Goal: Information Seeking & Learning: Learn about a topic

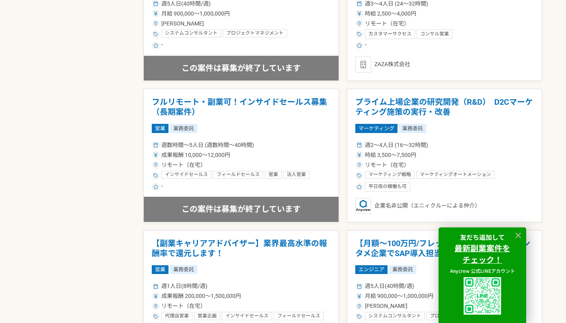
scroll to position [1343, 0]
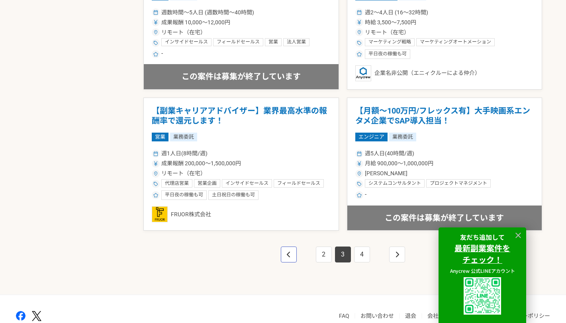
click at [289, 254] on icon "pagination" at bounding box center [289, 254] width 4 height 6
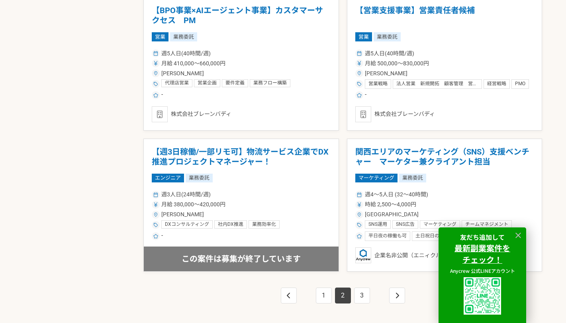
scroll to position [1384, 0]
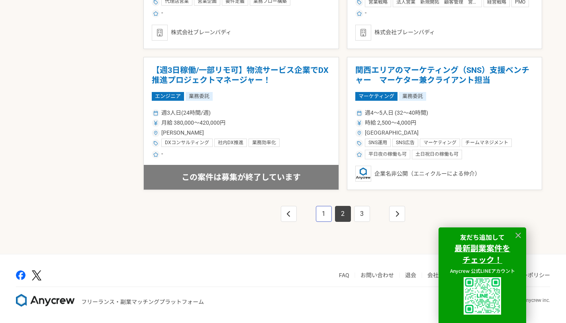
click at [326, 214] on link "1" at bounding box center [324, 214] width 16 height 16
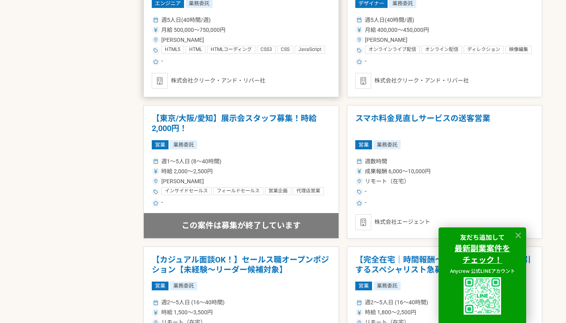
scroll to position [1327, 0]
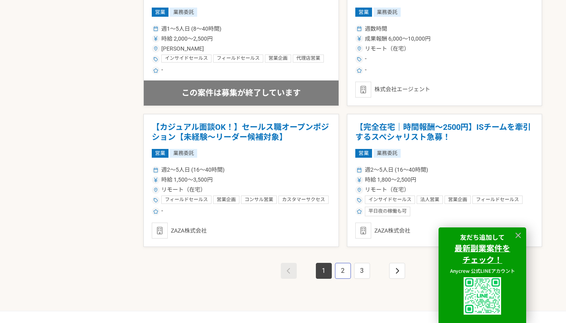
click at [340, 273] on link "2" at bounding box center [343, 271] width 16 height 16
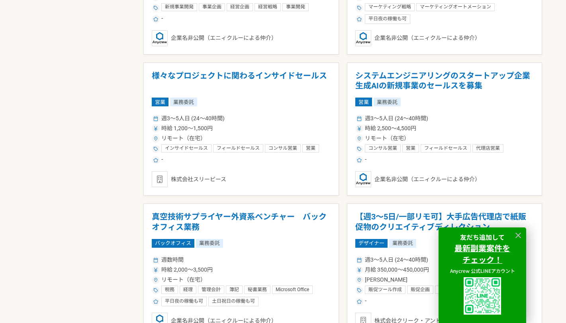
scroll to position [664, 0]
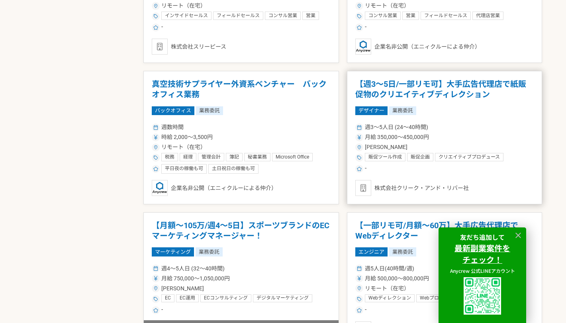
click at [476, 134] on div "月給 350,000〜450,000円" at bounding box center [444, 137] width 179 height 8
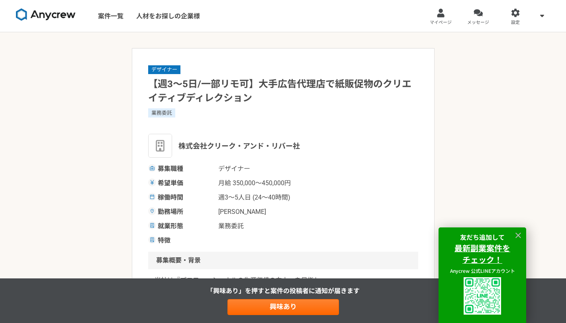
scroll to position [133, 0]
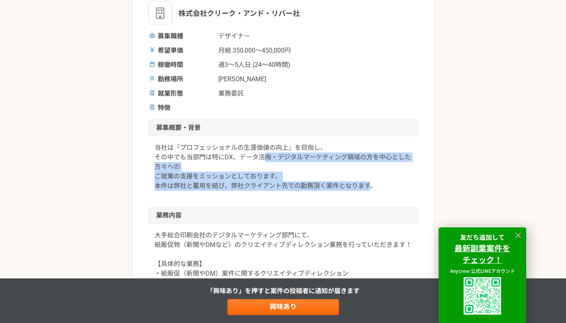
drag, startPoint x: 263, startPoint y: 157, endPoint x: 369, endPoint y: 188, distance: 110.4
click at [369, 188] on p "当社は『プロフェッショナルの生涯価値の向上』を目指し、 その中でも当部門は特にDX、データ活用・デジタルマーケティング領域の方を中心とした方々への ご就業の支…" at bounding box center [282, 167] width 257 height 48
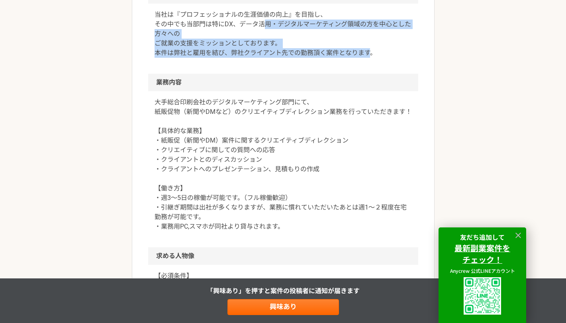
scroll to position [398, 0]
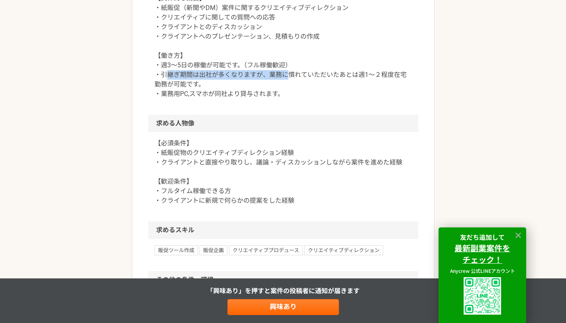
drag, startPoint x: 170, startPoint y: 74, endPoint x: 288, endPoint y: 80, distance: 118.4
click at [288, 80] on p "大手総合印刷会社のデジタルマーケティング部門にて、 紙販促物（新聞やDMなど）のクリエイティブディレクション業務を行っていただきます！ 【具体的な業務】 ・紙…" at bounding box center [282, 32] width 257 height 134
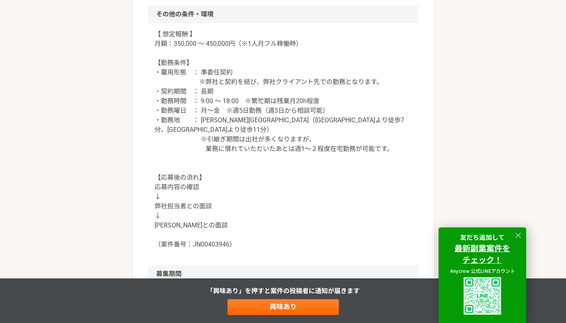
scroll to position [796, 0]
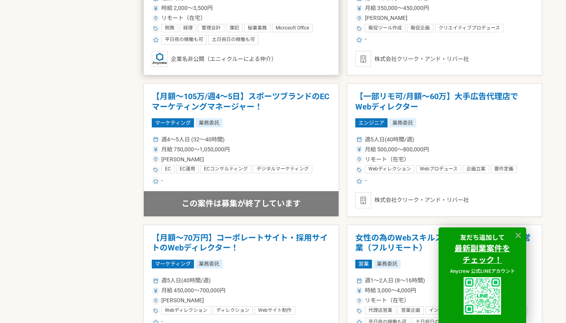
scroll to position [796, 0]
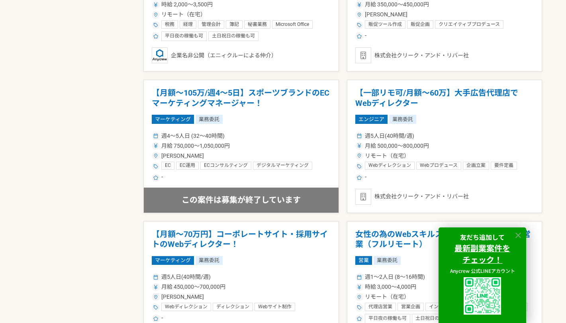
click at [518, 236] on icon at bounding box center [518, 235] width 6 height 6
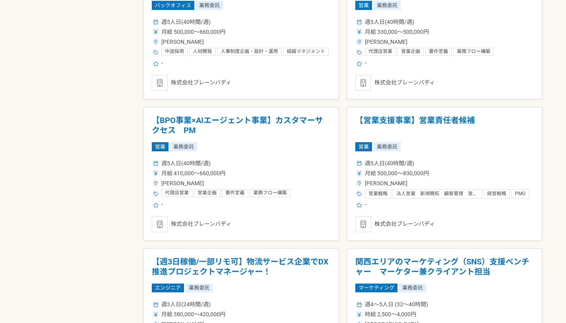
scroll to position [1194, 0]
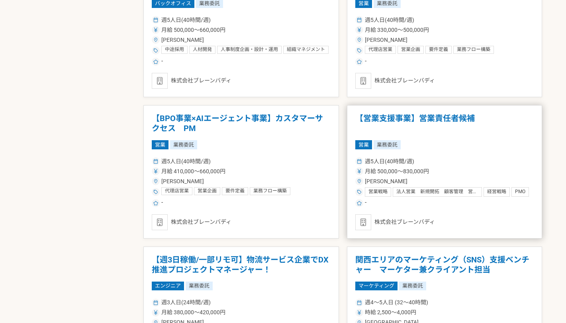
click at [401, 164] on span "週5人日(40時間/週)" at bounding box center [389, 161] width 49 height 8
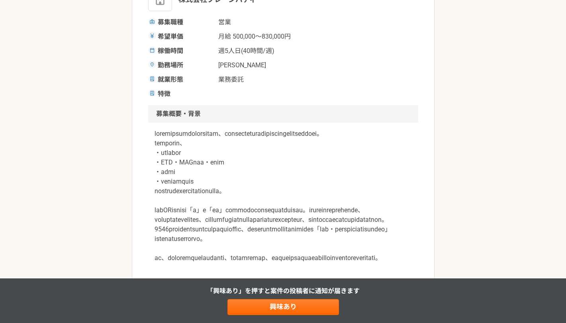
scroll to position [266, 0]
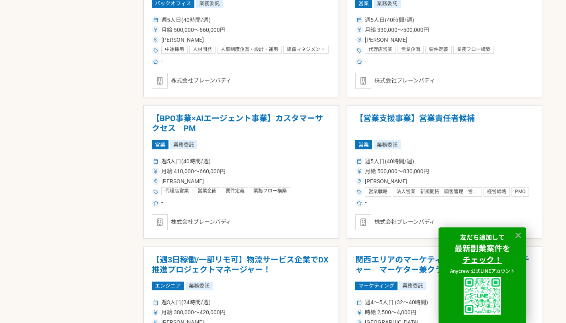
scroll to position [1327, 0]
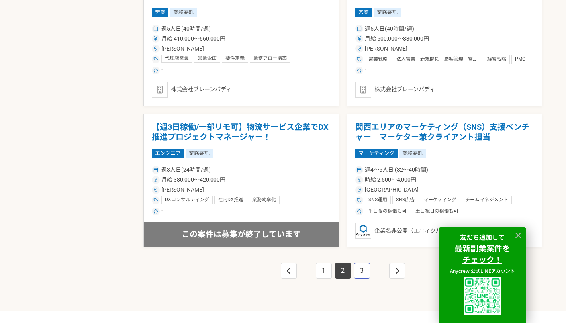
click at [357, 267] on link "3" at bounding box center [362, 271] width 16 height 16
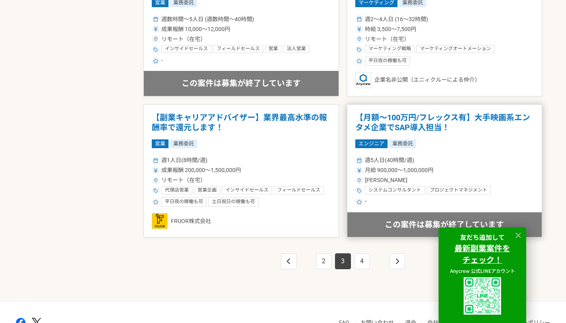
scroll to position [1384, 0]
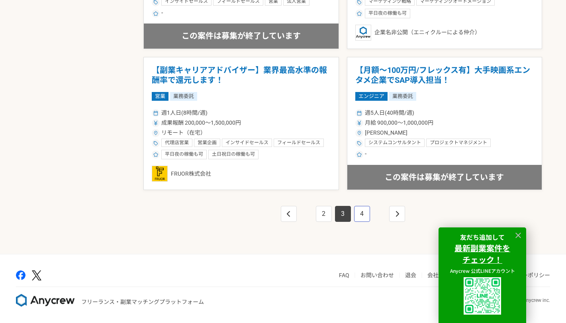
click at [358, 213] on link "4" at bounding box center [362, 214] width 16 height 16
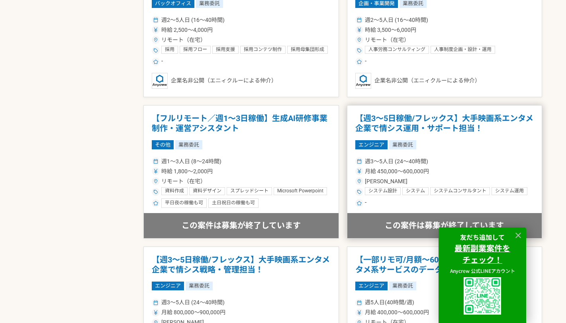
scroll to position [1327, 0]
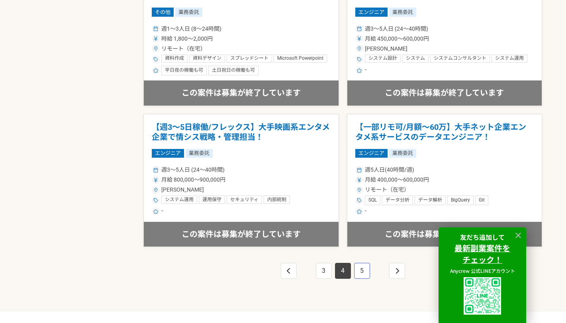
click at [354, 270] on link "5" at bounding box center [362, 271] width 16 height 16
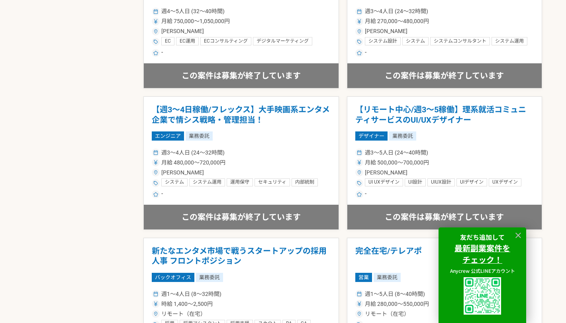
scroll to position [796, 0]
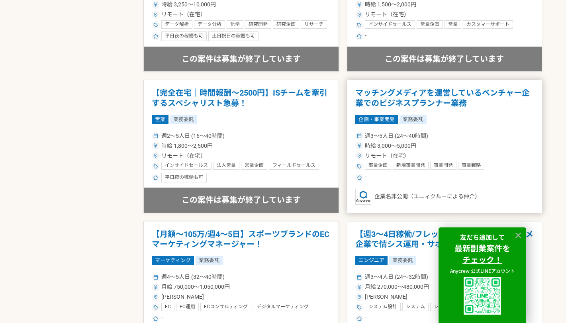
click at [409, 148] on span "時給 3,000〜5,000円" at bounding box center [390, 146] width 51 height 8
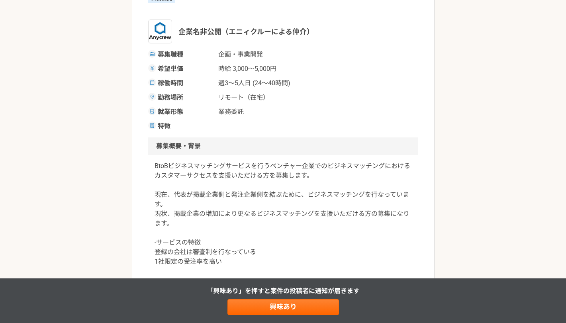
scroll to position [133, 0]
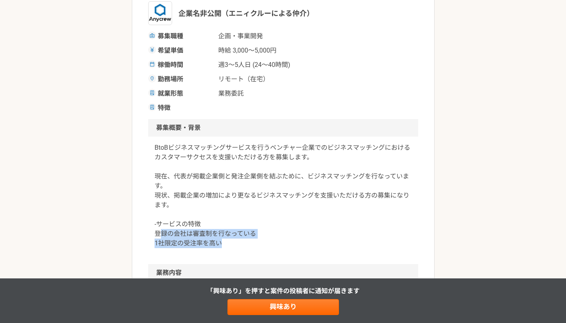
drag, startPoint x: 162, startPoint y: 234, endPoint x: 254, endPoint y: 244, distance: 92.1
click at [254, 244] on p "BtoBビジネスマッチングサービスを行うベンチャー企業でのビジネスマッチングにおけるカスタマーサクセスを支援いただける方を募集します。 現在、代表が掲載企業側…" at bounding box center [282, 195] width 257 height 105
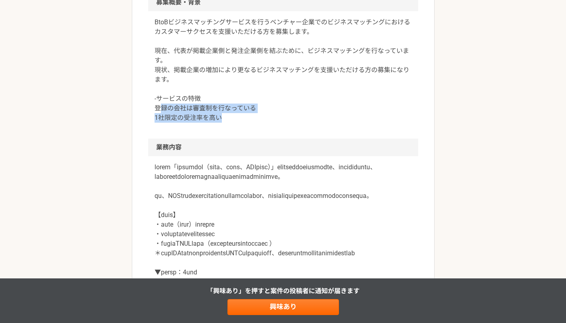
scroll to position [266, 0]
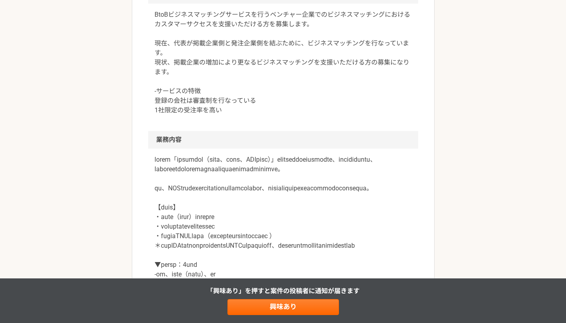
click at [188, 237] on p at bounding box center [282, 222] width 257 height 134
click at [234, 256] on p at bounding box center [282, 222] width 257 height 134
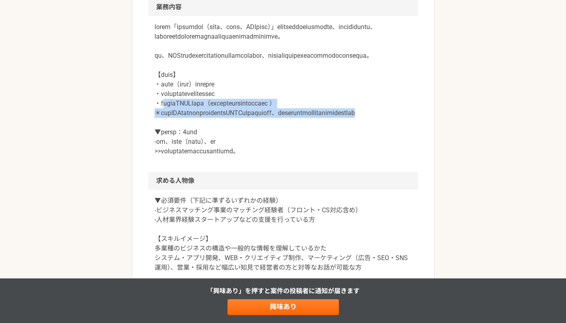
drag, startPoint x: 165, startPoint y: 123, endPoint x: 365, endPoint y: 140, distance: 200.5
click at [365, 140] on p at bounding box center [282, 89] width 257 height 134
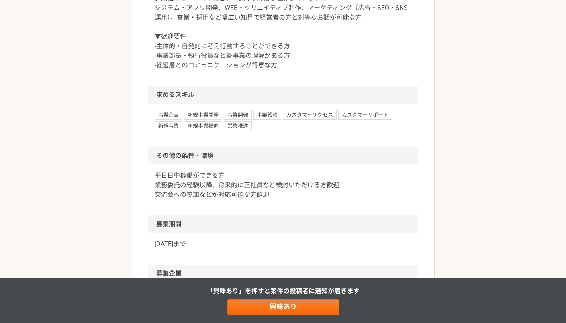
scroll to position [664, 0]
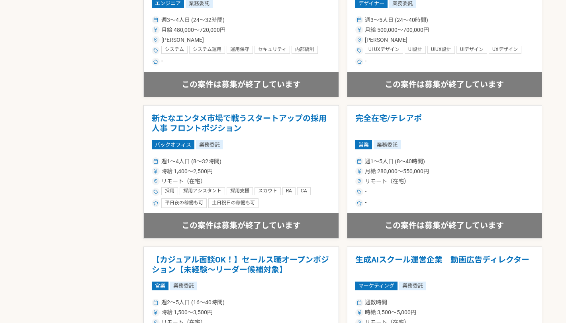
scroll to position [1384, 0]
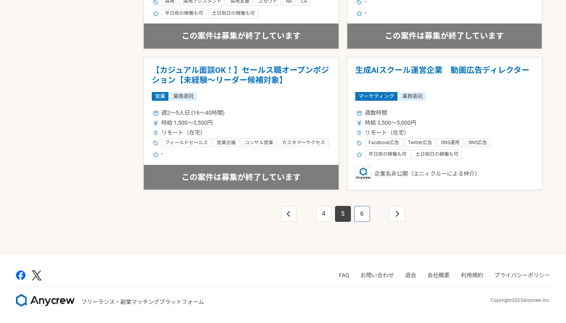
click at [359, 212] on link "6" at bounding box center [362, 214] width 16 height 16
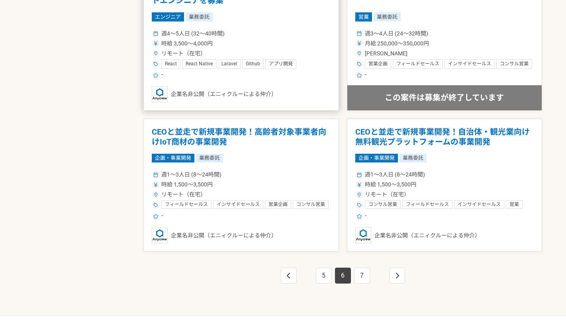
scroll to position [1327, 0]
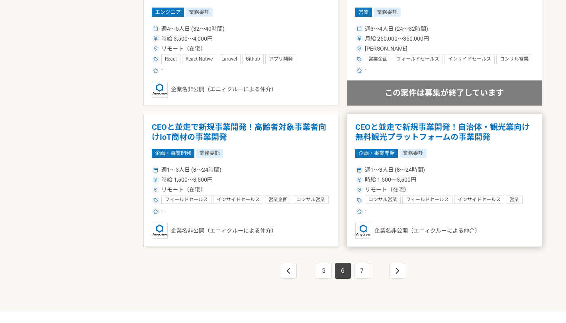
click at [440, 150] on div "企画・事業開発 業務委託" at bounding box center [444, 153] width 179 height 9
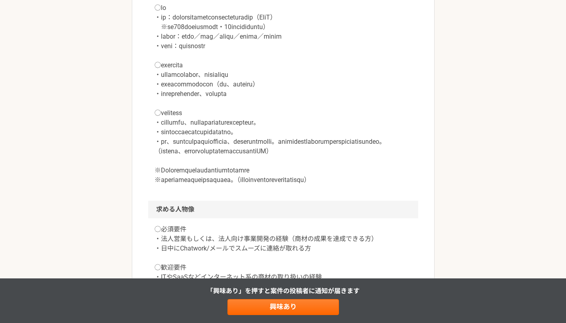
scroll to position [531, 0]
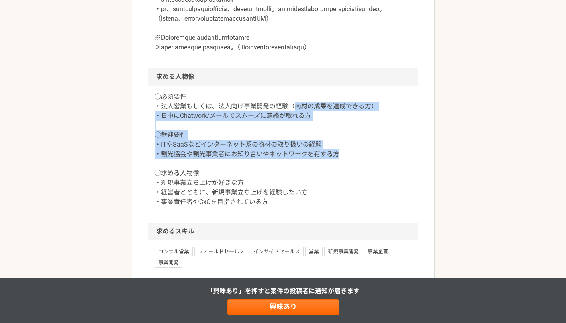
drag, startPoint x: 296, startPoint y: 127, endPoint x: 365, endPoint y: 169, distance: 81.5
click at [365, 169] on p "◯必須要件 ・法人営業もしくは、法人向け事業開発の経験（商材の成果を達成できる方） ・日中にChatwork/メールでスムーズに連絡が取れる方 ◯歓迎要件 ・…" at bounding box center [282, 149] width 257 height 115
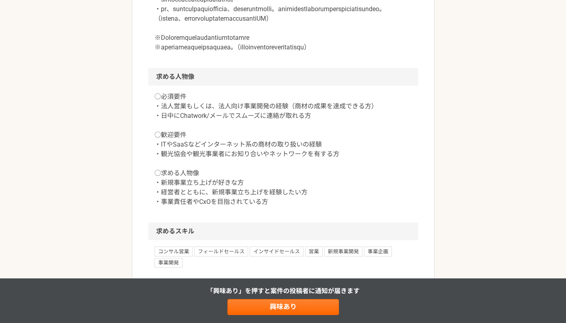
click at [208, 207] on p "◯必須要件 ・法人営業もしくは、法人向け事業開発の経験（商材の成果を達成できる方） ・日中にChatwork/メールでスムーズに連絡が取れる方 ◯歓迎要件 ・…" at bounding box center [282, 149] width 257 height 115
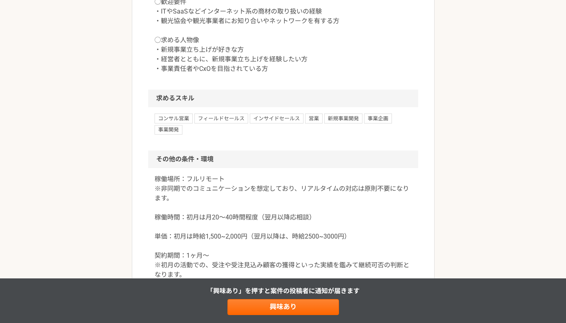
click at [192, 236] on p "稼働場所：フルリモート ※非同期でのコミュニケーションを想定しており、リアルタイムの対応は原則不要になります。 稼働時間：初月は月20〜40時間程度（翌月以降…" at bounding box center [282, 236] width 257 height 124
click at [191, 256] on p "稼働場所：フルリモート ※非同期でのコミュニケーションを想定しており、リアルタイムの対応は原則不要になります。 稼働時間：初月は月20〜40時間程度（翌月以降…" at bounding box center [282, 236] width 257 height 124
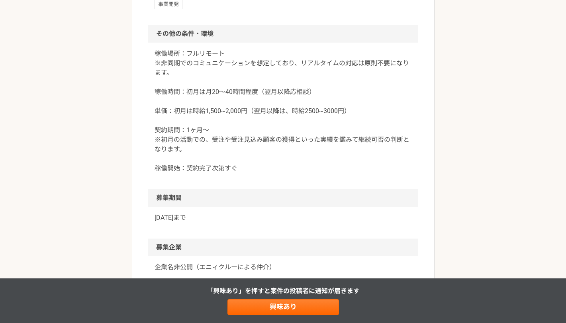
scroll to position [796, 0]
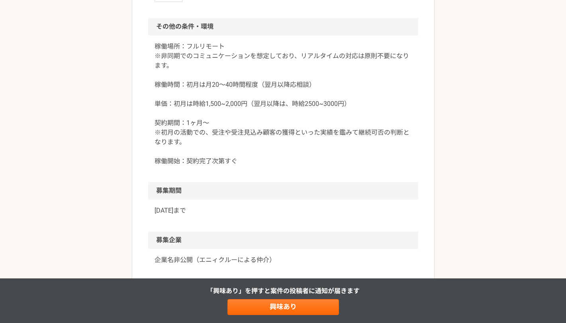
click at [191, 154] on p "稼働場所：フルリモート ※非同期でのコミュニケーションを想定しており、リアルタイムの対応は原則不要になります。 稼働時間：初月は月20〜40時間程度（翌月以降…" at bounding box center [282, 104] width 257 height 124
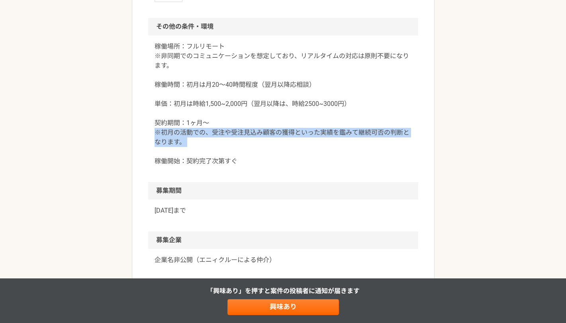
click at [191, 154] on p "稼働場所：フルリモート ※非同期でのコミュニケーションを想定しており、リアルタイムの対応は原則不要になります。 稼働時間：初月は月20〜40時間程度（翌月以降…" at bounding box center [282, 104] width 257 height 124
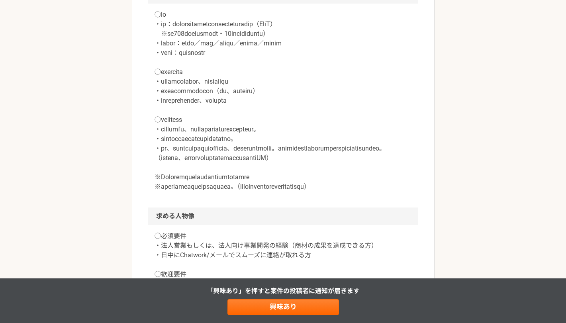
scroll to position [385, 0]
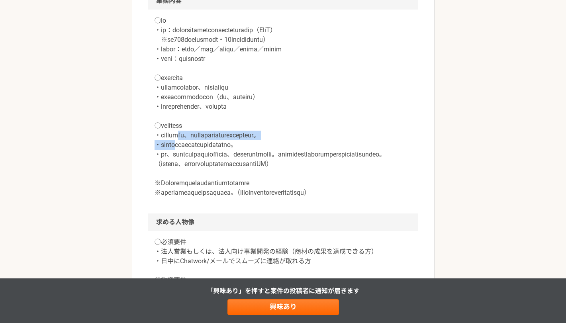
drag, startPoint x: 191, startPoint y: 145, endPoint x: 199, endPoint y: 136, distance: 11.8
click at [199, 136] on p at bounding box center [282, 107] width 257 height 182
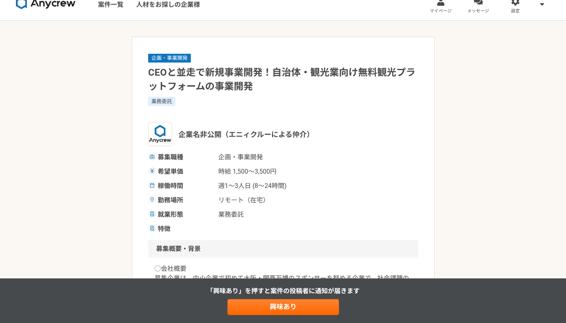
scroll to position [0, 0]
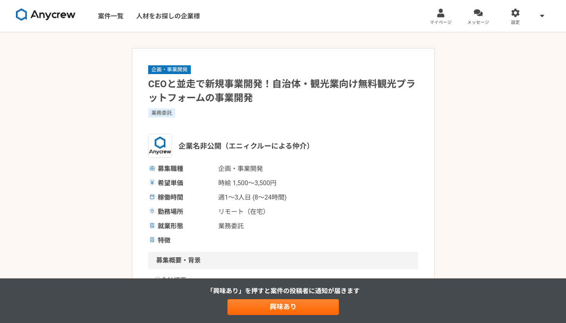
drag, startPoint x: 160, startPoint y: 82, endPoint x: 151, endPoint y: 86, distance: 10.0
click at [156, 84] on h1 "CEOと並走で新規事業開発！自治体・観光業向け無料観光プラットフォームの事業開発" at bounding box center [283, 91] width 270 height 28
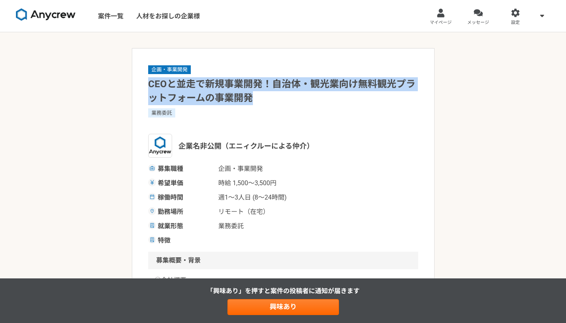
drag, startPoint x: 147, startPoint y: 86, endPoint x: 416, endPoint y: 98, distance: 270.2
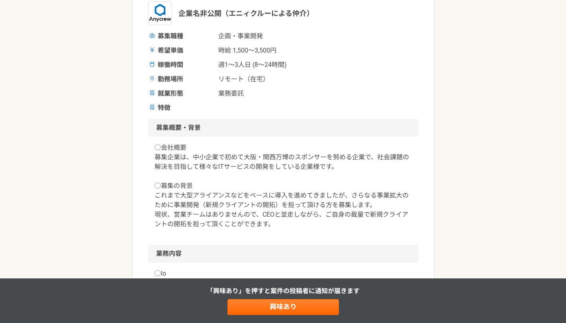
click at [191, 156] on p "◯会社概要 募集企業は、中小企業で初めて大阪・関西万博のスポンサーを努める企業で、社会課題の解決を目指して様々なITサービスの開発をしている企業様です。 ◯募…" at bounding box center [282, 186] width 257 height 86
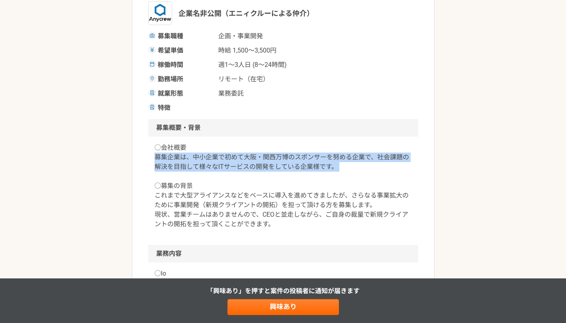
click at [191, 156] on p "◯会社概要 募集企業は、中小企業で初めて大阪・関西万博のスポンサーを努める企業で、社会課題の解決を目指して様々なITサービスの開発をしている企業様です。 ◯募…" at bounding box center [282, 186] width 257 height 86
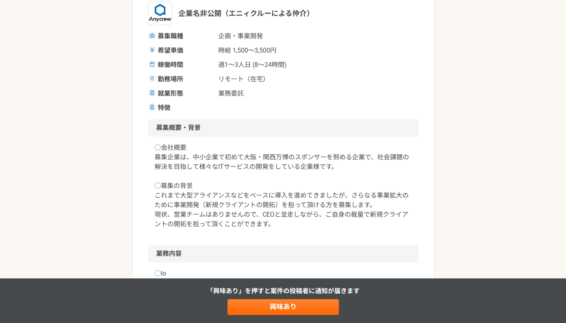
click at [187, 195] on p "◯会社概要 募集企業は、中小企業で初めて大阪・関西万博のスポンサーを努める企業で、社会課題の解決を目指して様々なITサービスの開発をしている企業様です。 ◯募…" at bounding box center [282, 186] width 257 height 86
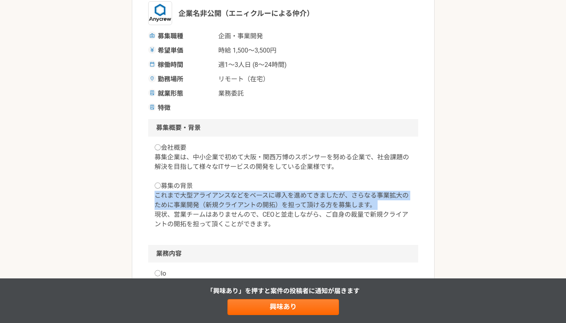
click at [187, 195] on p "◯会社概要 募集企業は、中小企業で初めて大阪・関西万博のスポンサーを努める企業で、社会課題の解決を目指して様々なITサービスの開発をしている企業様です。 ◯募…" at bounding box center [282, 186] width 257 height 86
click at [186, 212] on p "◯会社概要 募集企業は、中小企業で初めて大阪・関西万博のスポンサーを努める企業で、社会課題の解決を目指して様々なITサービスの開発をしている企業様です。 ◯募…" at bounding box center [282, 186] width 257 height 86
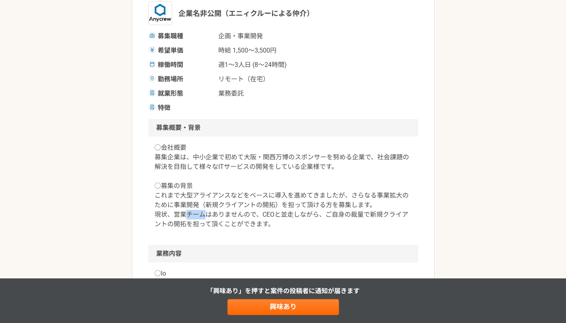
click at [186, 212] on p "◯会社概要 募集企業は、中小企業で初めて大阪・関西万博のスポンサーを努める企業で、社会課題の解決を目指して様々なITサービスの開発をしている企業様です。 ◯募…" at bounding box center [282, 186] width 257 height 86
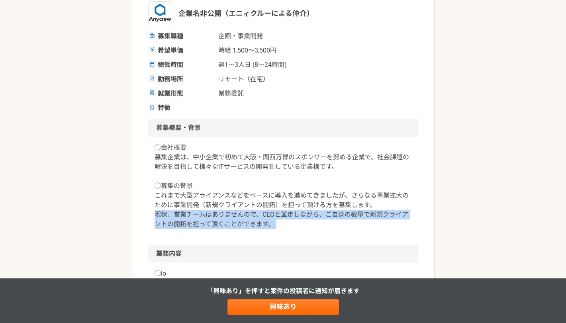
click at [186, 212] on p "◯会社概要 募集企業は、中小企業で初めて大阪・関西万博のスポンサーを努める企業で、社会課題の解決を目指して様々なITサービスの開発をしている企業様です。 ◯募…" at bounding box center [282, 186] width 257 height 86
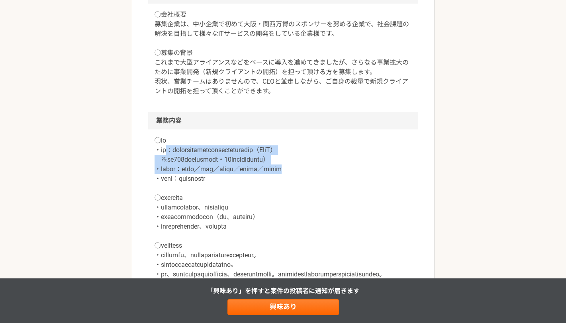
drag, startPoint x: 170, startPoint y: 151, endPoint x: 371, endPoint y: 168, distance: 201.7
click at [371, 168] on p at bounding box center [282, 227] width 257 height 182
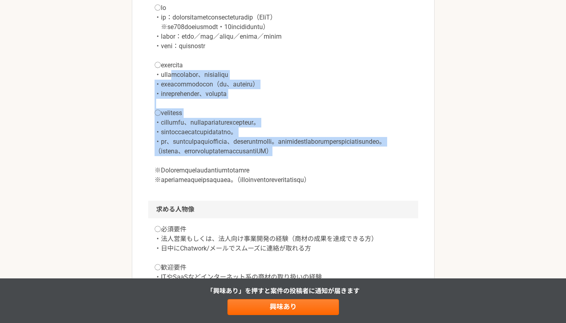
drag, startPoint x: 187, startPoint y: 78, endPoint x: 395, endPoint y: 164, distance: 224.7
click at [395, 164] on p at bounding box center [282, 94] width 257 height 182
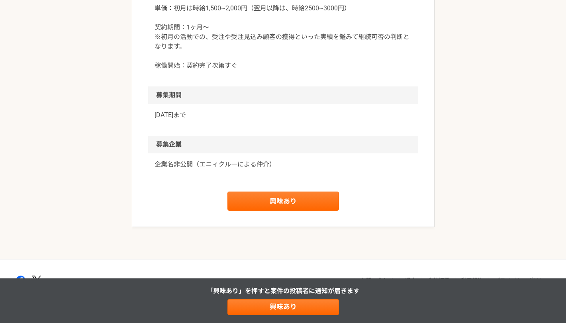
scroll to position [916, 0]
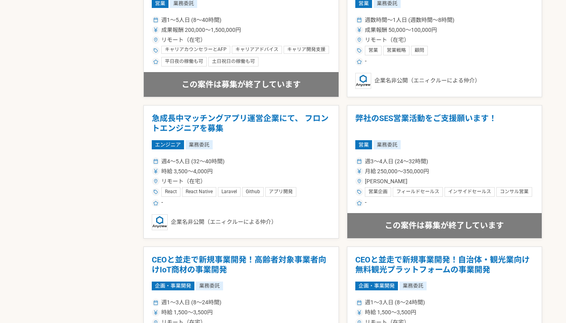
scroll to position [1327, 0]
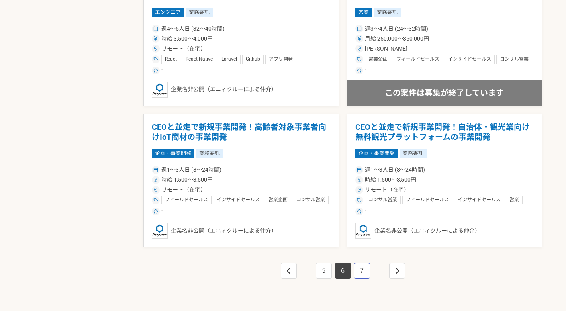
click at [367, 271] on link "7" at bounding box center [362, 271] width 16 height 16
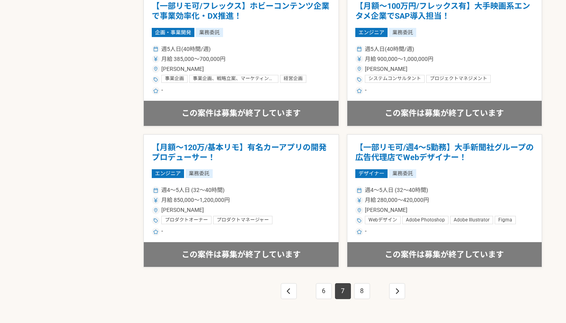
scroll to position [1327, 0]
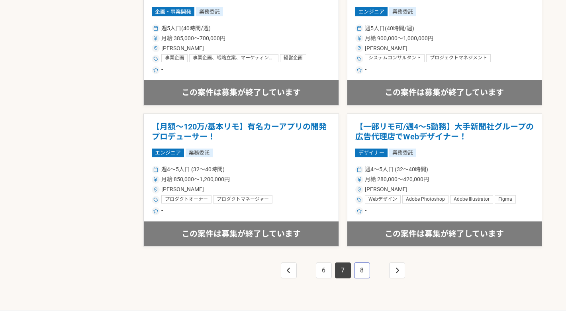
click at [359, 267] on link "8" at bounding box center [362, 270] width 16 height 16
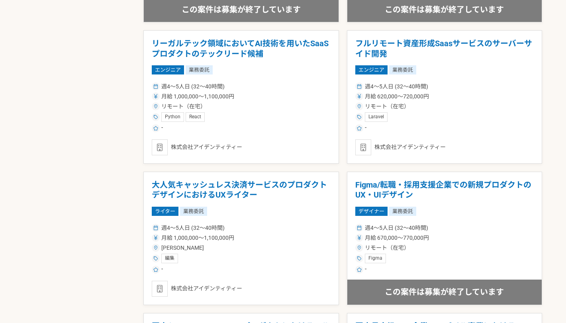
scroll to position [1327, 0]
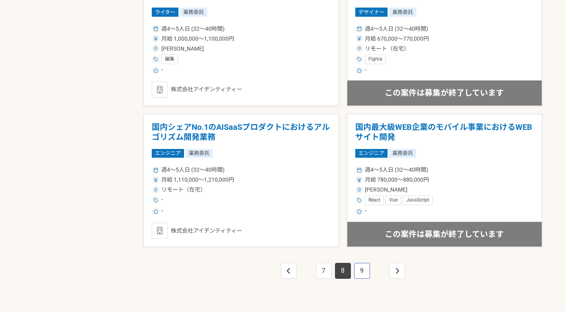
click at [365, 268] on link "9" at bounding box center [362, 271] width 16 height 16
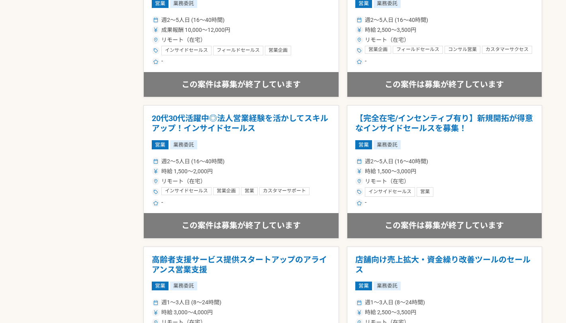
scroll to position [1327, 0]
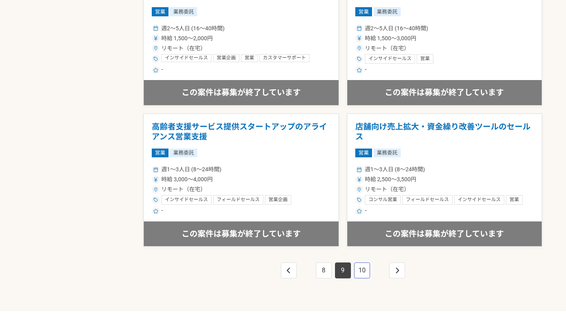
click at [369, 266] on link "10" at bounding box center [362, 270] width 16 height 16
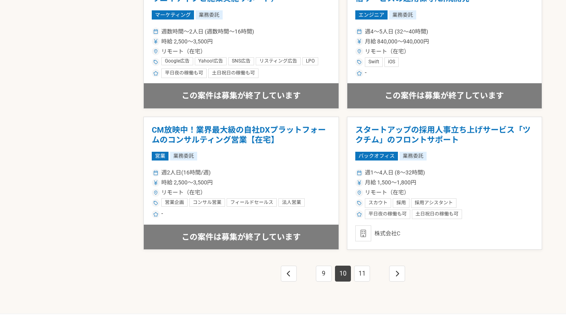
scroll to position [1327, 0]
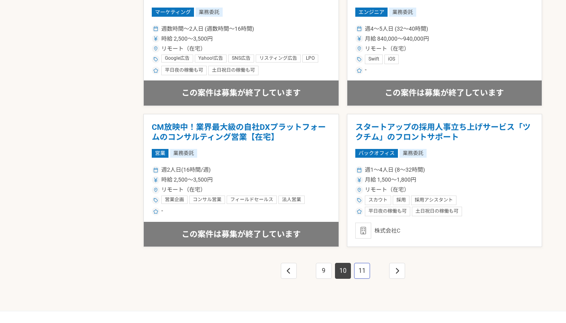
click at [359, 272] on link "11" at bounding box center [362, 271] width 16 height 16
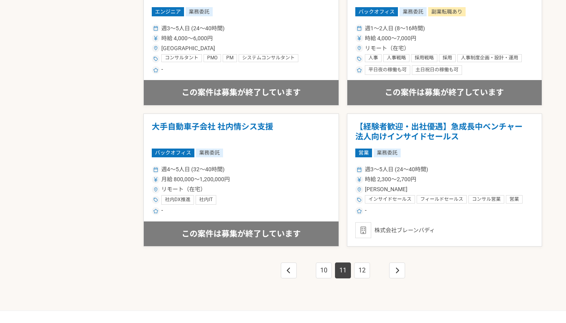
scroll to position [1384, 0]
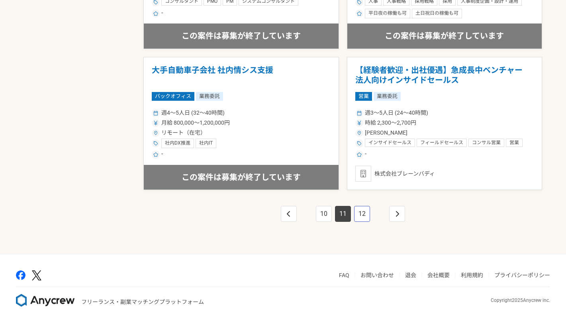
click at [363, 217] on link "12" at bounding box center [362, 214] width 16 height 16
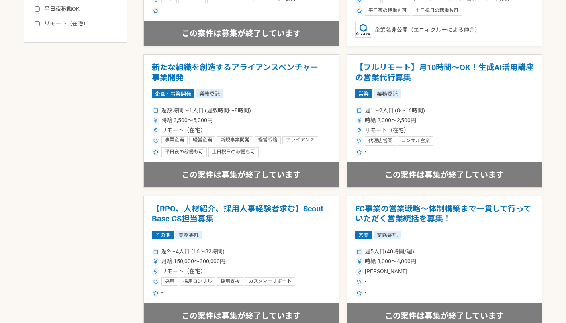
scroll to position [266, 0]
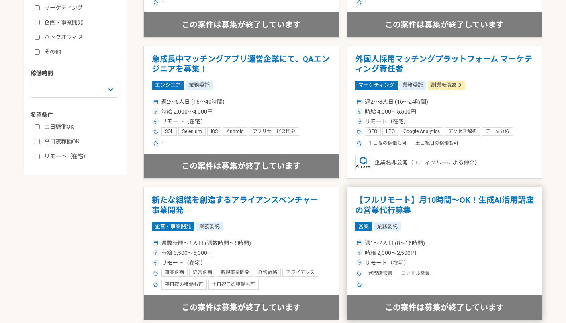
click at [457, 203] on h1 "【フルリモート】月10時間〜OK！生成AI活用講座の営業代行募集" at bounding box center [444, 205] width 179 height 20
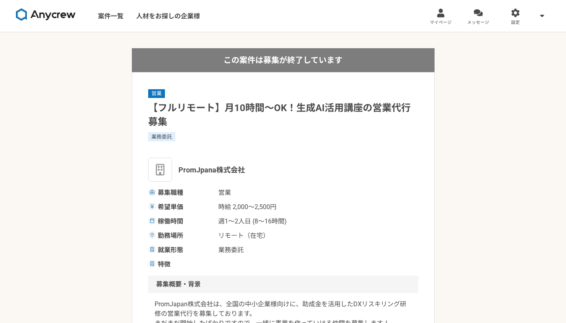
scroll to position [133, 0]
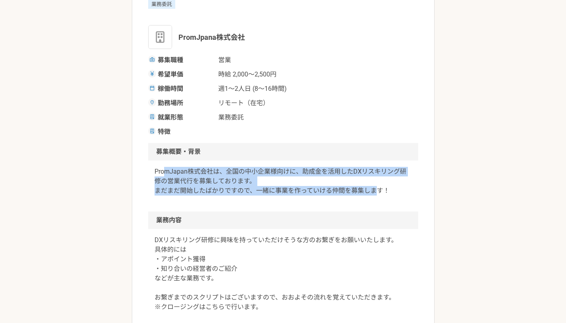
drag, startPoint x: 166, startPoint y: 170, endPoint x: 374, endPoint y: 193, distance: 209.5
click at [374, 193] on p "PromJapan株式会社は、全国の中小企業様向けに、助成金を活用したDXリスキリング研修の営業代行を募集しております。 まだまだ開始したばかりですので、一緒…" at bounding box center [282, 181] width 257 height 29
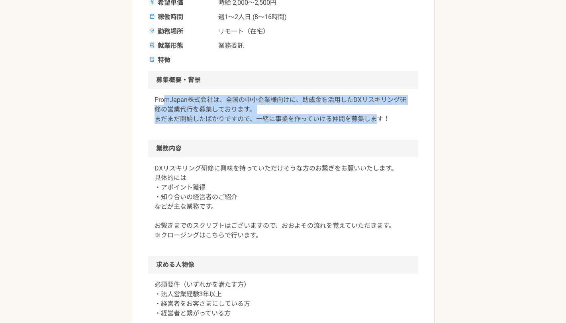
scroll to position [266, 0]
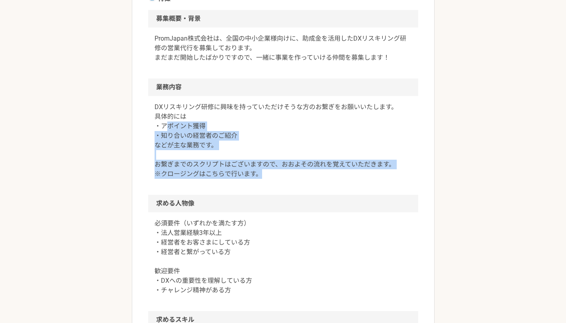
drag, startPoint x: 168, startPoint y: 125, endPoint x: 280, endPoint y: 174, distance: 122.0
click at [280, 174] on p "DXリスキリング研修に興味を持っていただけそうな方のお繋ぎをお願いいたします。 具体的には ・アポイント獲得 ・知り合いの経営者のご紹介 などが主な業務です。…" at bounding box center [282, 140] width 257 height 76
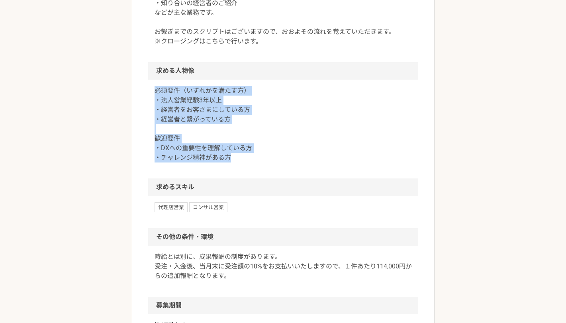
drag, startPoint x: 152, startPoint y: 90, endPoint x: 262, endPoint y: 154, distance: 127.5
click at [262, 154] on div "必須要件（いずれかを満たす方） ・法人営業経験3年以上 ・経営者をお客さまにしている方 ・経営者と繋がっている方 歓迎要件 ・DXへの重要性を理解している方 …" at bounding box center [283, 129] width 270 height 99
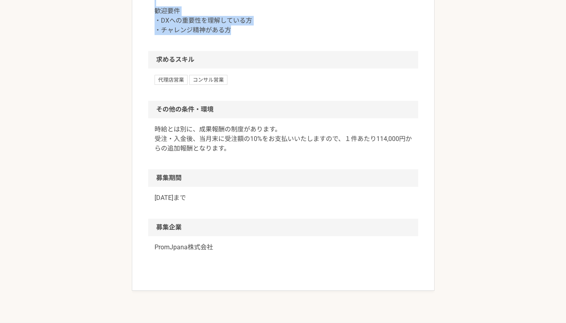
scroll to position [531, 0]
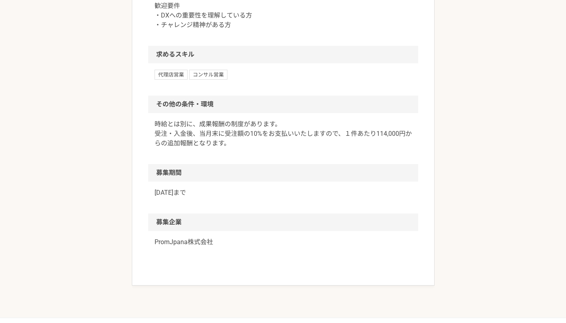
click at [189, 130] on p "時給とは別に、成果報酬の制度があります。 受注・入金後、当月末に受注額の10%をお支払いいたしますので、１件あたり114,000円からの追加報酬となります。" at bounding box center [282, 133] width 257 height 29
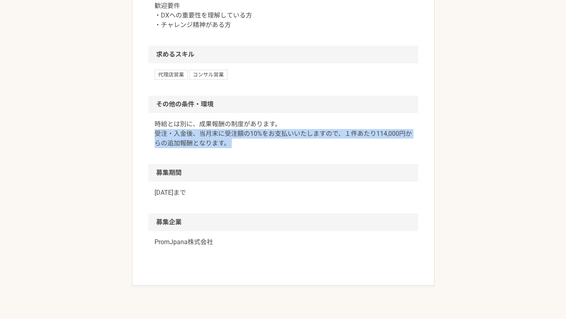
click at [189, 130] on p "時給とは別に、成果報酬の制度があります。 受注・入金後、当月末に受注額の10%をお支払いいたしますので、１件あたり114,000円からの追加報酬となります。" at bounding box center [282, 133] width 257 height 29
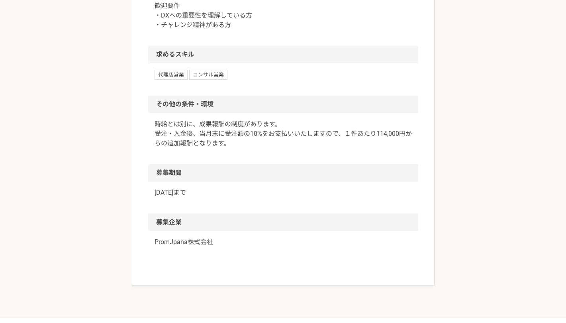
click at [189, 123] on p "時給とは別に、成果報酬の制度があります。 受注・入金後、当月末に受注額の10%をお支払いいたしますので、１件あたり114,000円からの追加報酬となります。" at bounding box center [282, 133] width 257 height 29
click at [189, 130] on p "時給とは別に、成果報酬の制度があります。 受注・入金後、当月末に受注額の10%をお支払いいたしますので、１件あたり114,000円からの追加報酬となります。" at bounding box center [282, 133] width 257 height 29
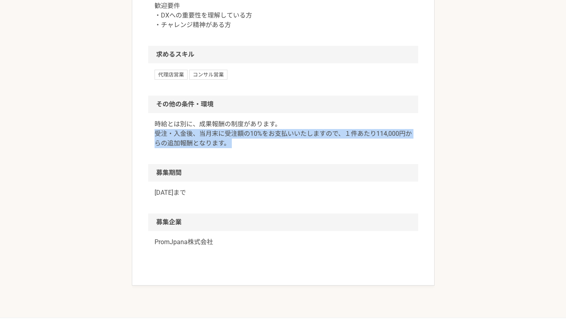
click at [189, 130] on p "時給とは別に、成果報酬の制度があります。 受注・入金後、当月末に受注額の10%をお支払いいたしますので、１件あたり114,000円からの追加報酬となります。" at bounding box center [282, 133] width 257 height 29
click at [254, 145] on p "時給とは別に、成果報酬の制度があります。 受注・入金後、当月末に受注額の10%をお支払いいたしますので、１件あたり114,000円からの追加報酬となります。" at bounding box center [282, 133] width 257 height 29
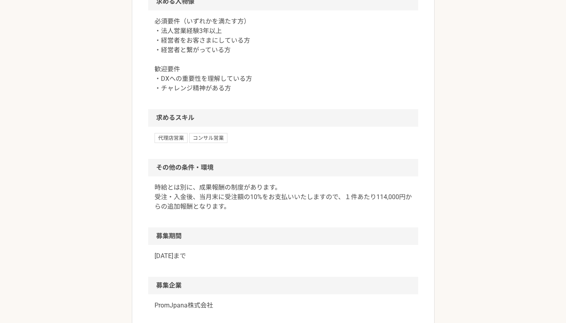
scroll to position [462, 0]
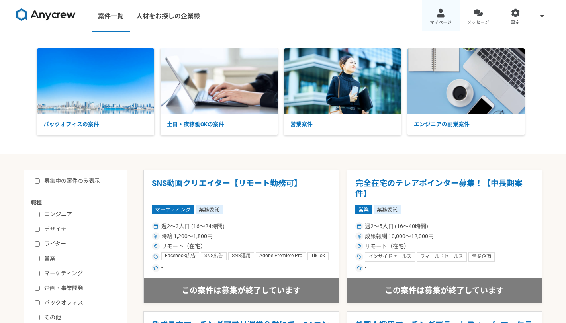
click at [437, 23] on span "マイページ" at bounding box center [441, 23] width 22 height 6
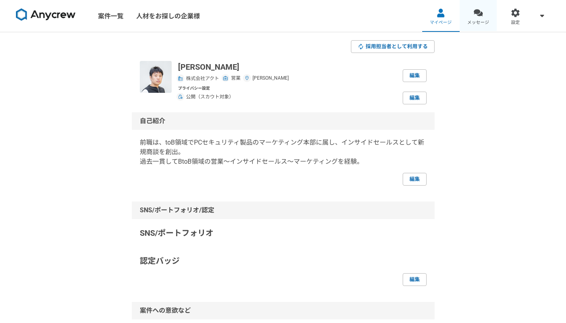
click at [480, 17] on div at bounding box center [477, 12] width 9 height 9
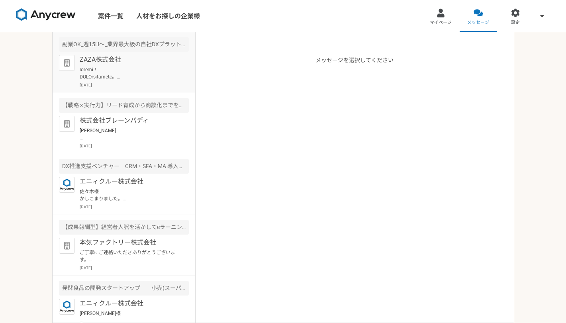
click at [132, 57] on p "ZAZA株式会社" at bounding box center [129, 60] width 98 height 10
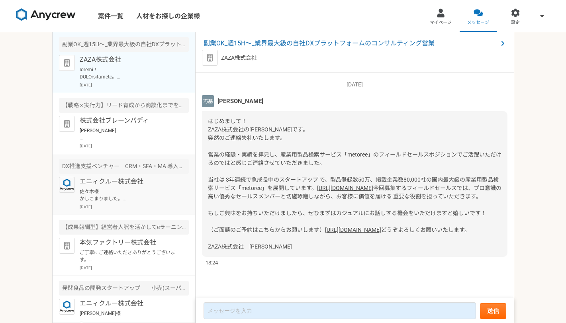
click at [148, 180] on p "エニィクルー株式会社" at bounding box center [129, 182] width 98 height 10
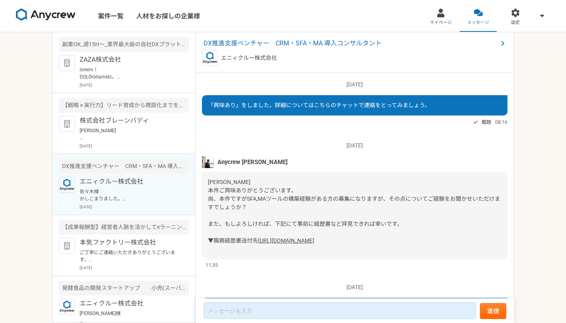
scroll to position [190, 0]
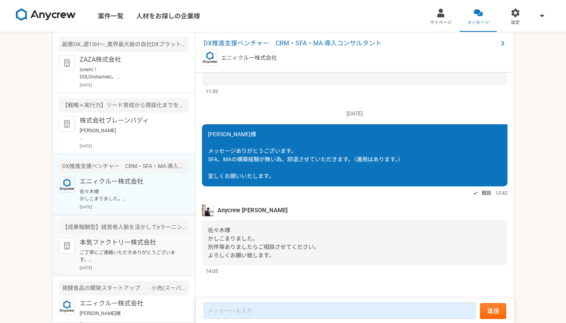
click at [162, 235] on article "【成果報酬型】経営者人脈を活かしてeラーニング研修の商談トスアップ 本気ファクトリー株式会社 ご丁寧にご連絡いただきありがとうございます。 承知いたしました。…" at bounding box center [124, 245] width 143 height 61
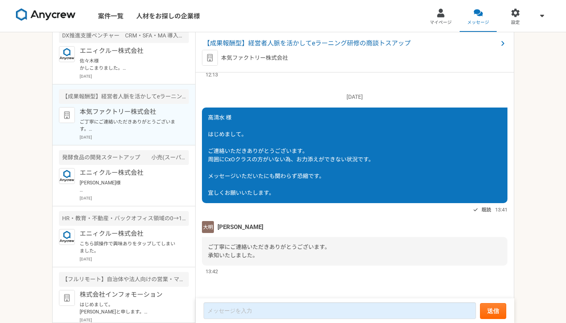
scroll to position [133, 0]
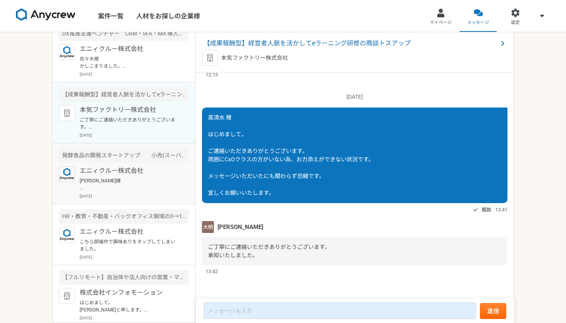
click at [162, 188] on p "[PERSON_NAME]様 メッセージありがとうございます。 本件の状況について承知しました。" at bounding box center [129, 184] width 98 height 14
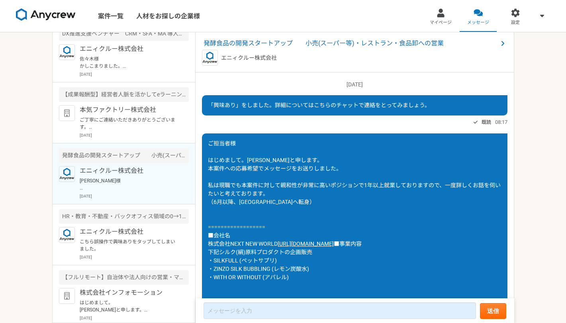
scroll to position [459, 0]
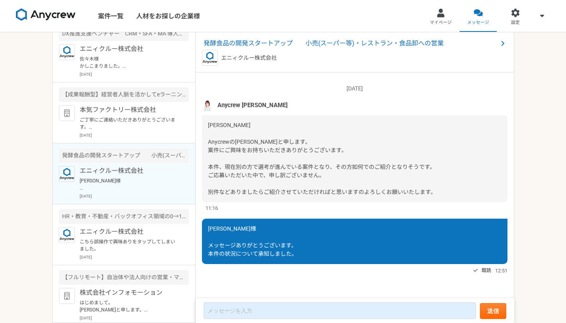
click at [207, 107] on img at bounding box center [208, 105] width 12 height 12
click at [229, 106] on span "Anycrew [PERSON_NAME]" at bounding box center [252, 105] width 70 height 9
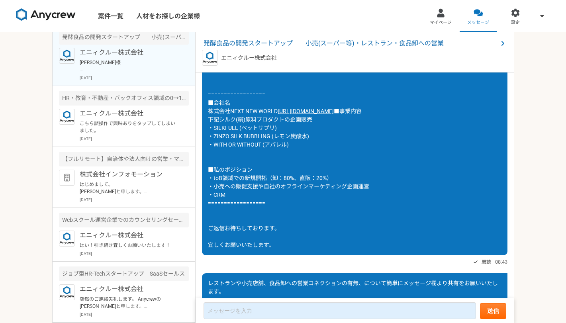
scroll to position [266, 0]
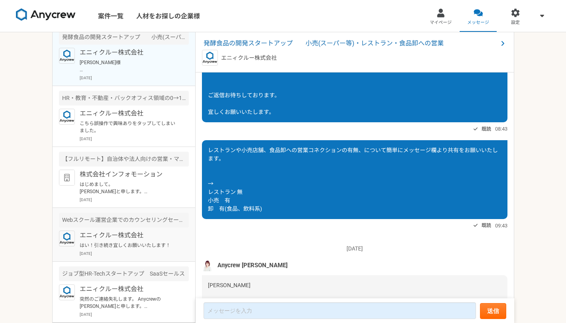
click at [150, 238] on p "エニィクルー株式会社" at bounding box center [129, 236] width 98 height 10
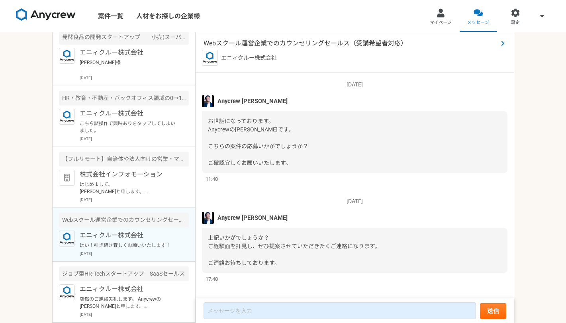
click at [258, 39] on span "Webスクール運営企業でのカウンセリングセールス（受講希望者対応）" at bounding box center [350, 44] width 294 height 10
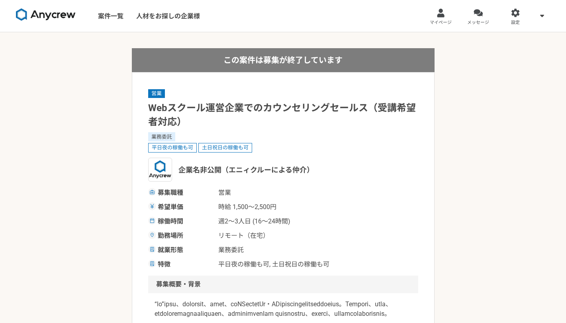
scroll to position [133, 0]
